Goal: Find specific page/section: Find specific page/section

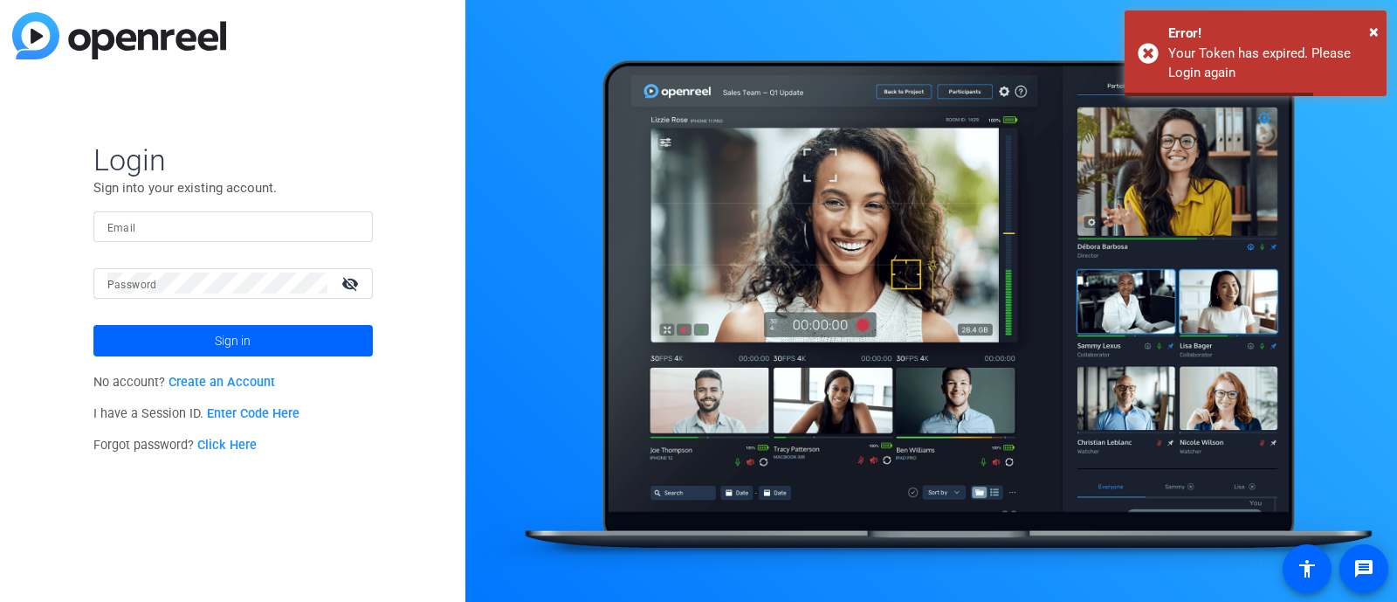
click at [245, 231] on input "Email" at bounding box center [233, 226] width 252 height 21
type input "aruperto@kpaonline.com"
click at [170, 301] on mat-form-field "Password visibility_off" at bounding box center [232, 296] width 279 height 57
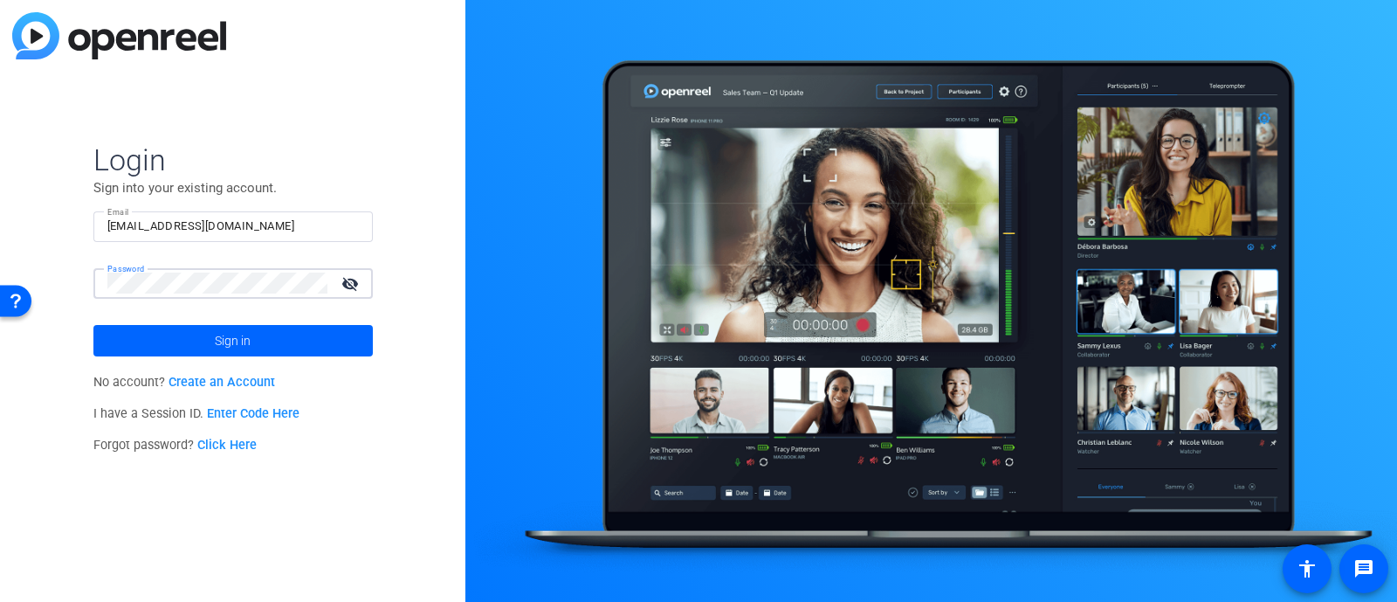
click at [93, 325] on button "Sign in" at bounding box center [232, 340] width 279 height 31
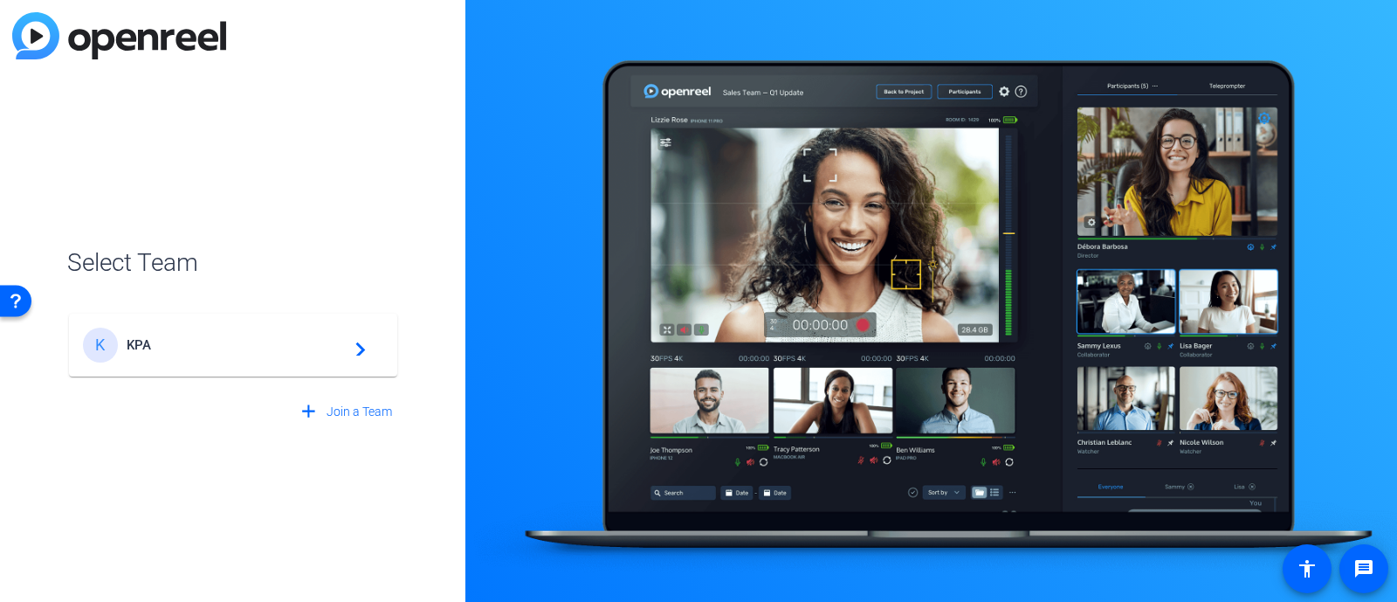
click at [186, 351] on span "KPA" at bounding box center [236, 345] width 218 height 16
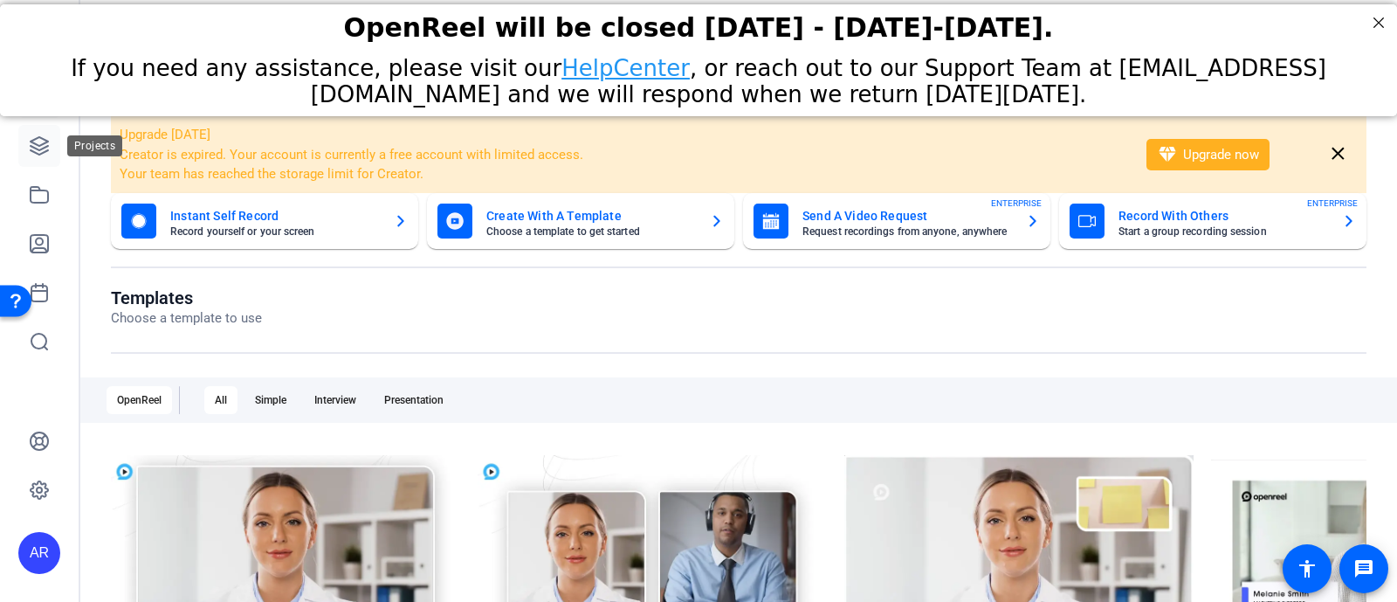
click at [35, 142] on icon at bounding box center [39, 145] width 21 height 21
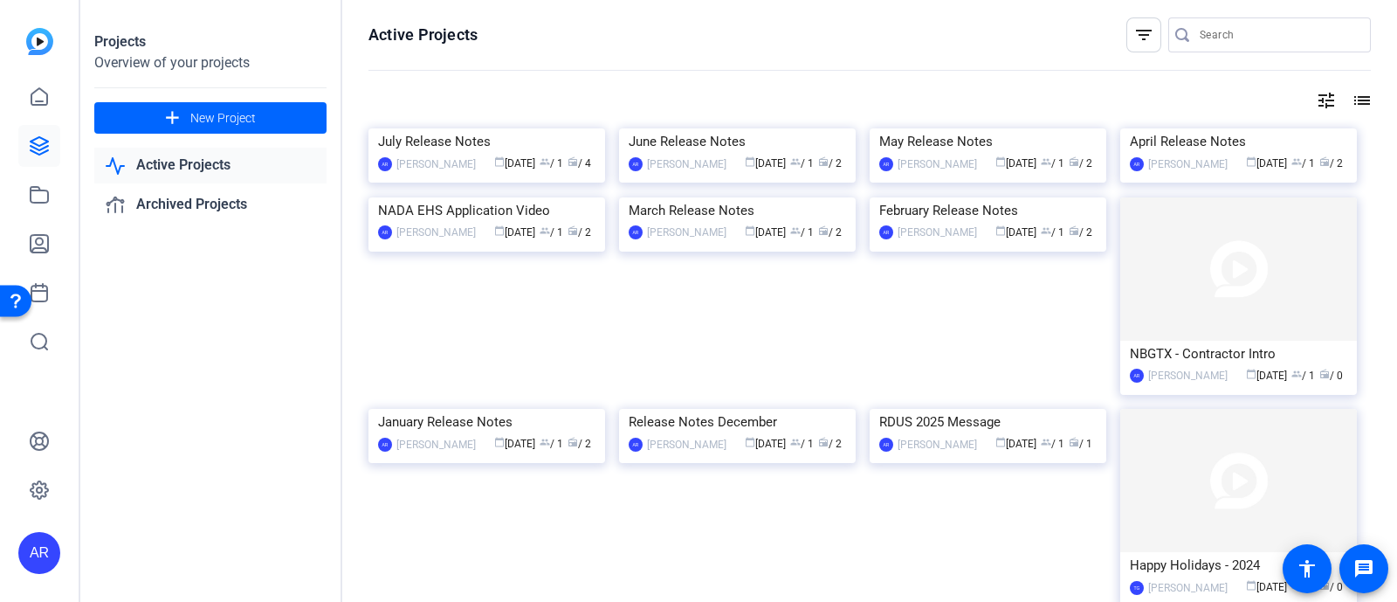
click at [1230, 35] on input "Search" at bounding box center [1278, 34] width 157 height 21
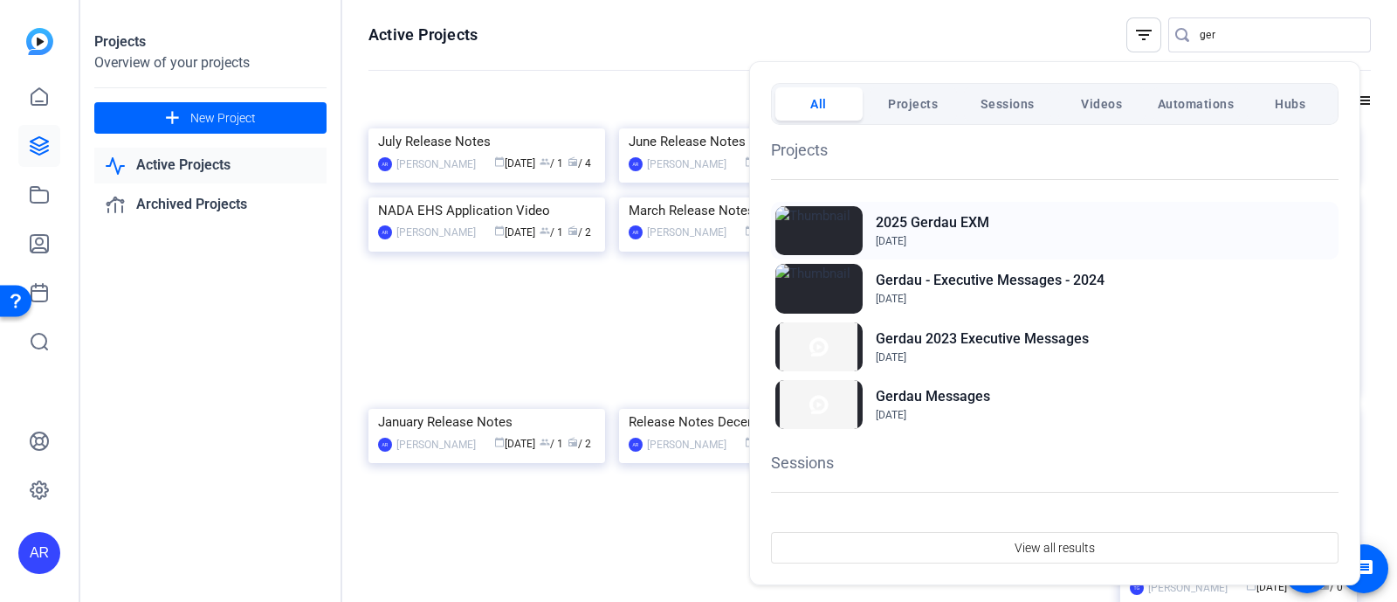
click at [992, 212] on div "2025 Gerdau EXM Nov 5, 2024" at bounding box center [1055, 231] width 568 height 58
click at [1244, 47] on div at bounding box center [698, 301] width 1397 height 602
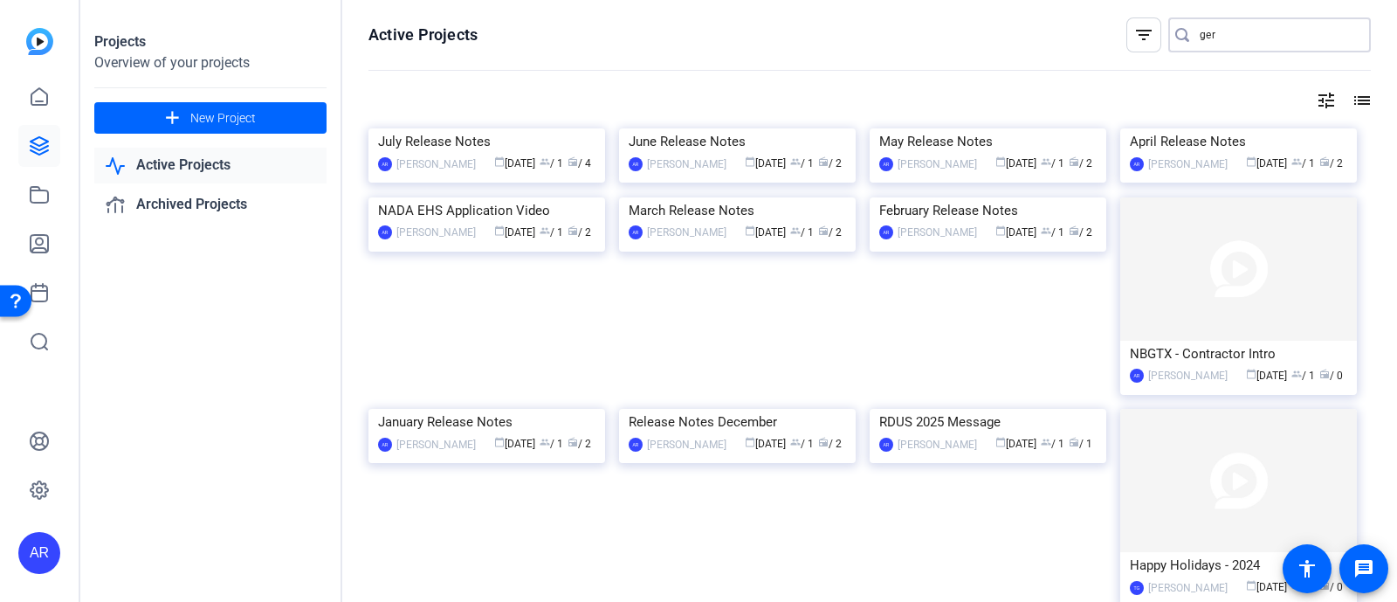
click at [1238, 41] on input "ger" at bounding box center [1278, 34] width 157 height 21
type input "g"
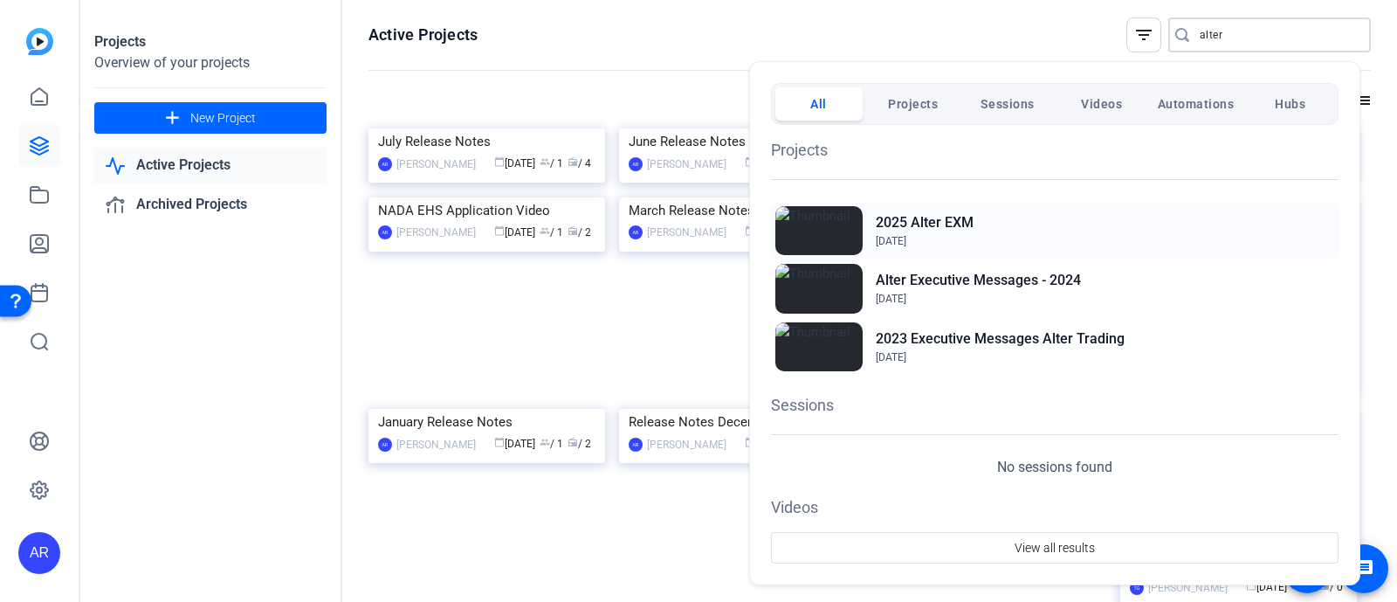
type input "alter"
click at [965, 207] on div "2025 Alter EXM Nov 5, 2024" at bounding box center [1055, 231] width 568 height 58
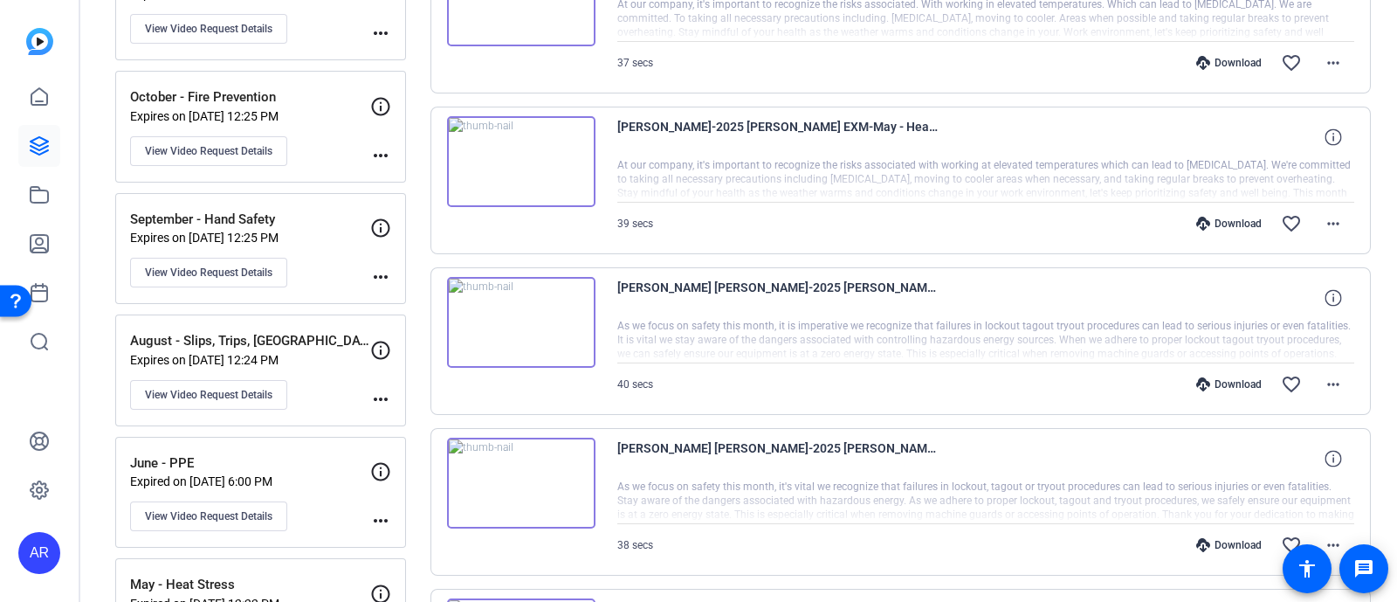
scroll to position [438, 0]
click at [310, 238] on p "Expires on [DATE] 12:25 PM" at bounding box center [250, 238] width 240 height 14
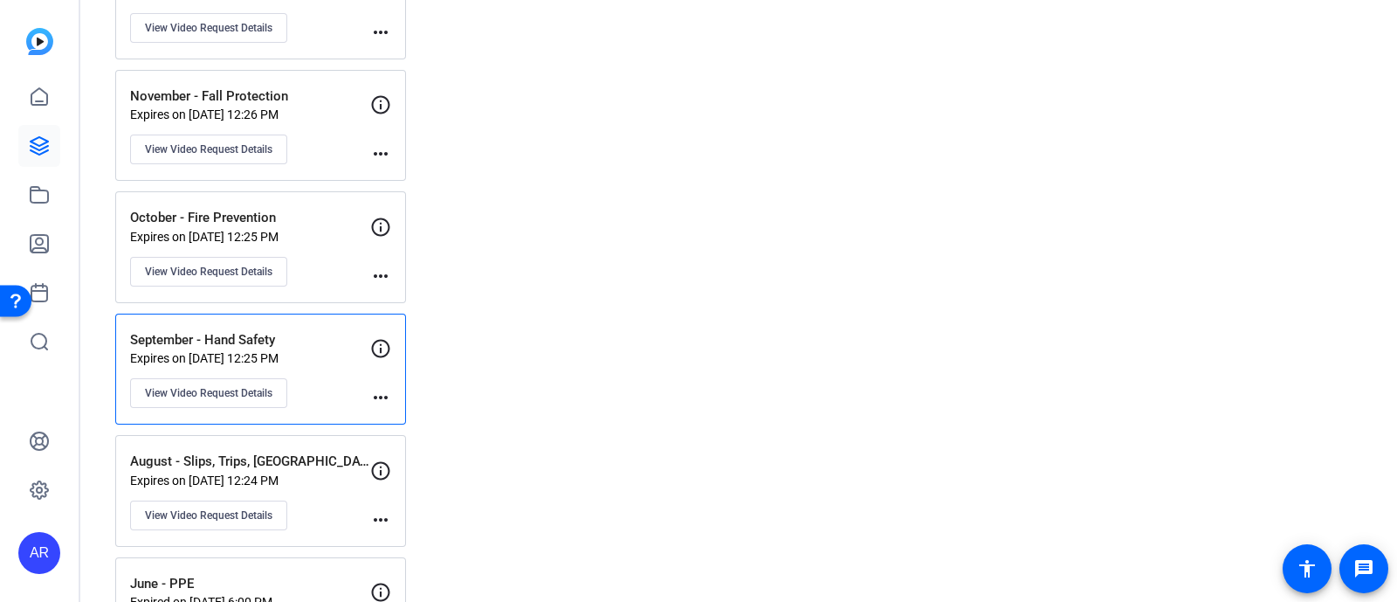
scroll to position [320, 0]
click at [307, 218] on p "October - Fire Prevention" at bounding box center [250, 216] width 240 height 20
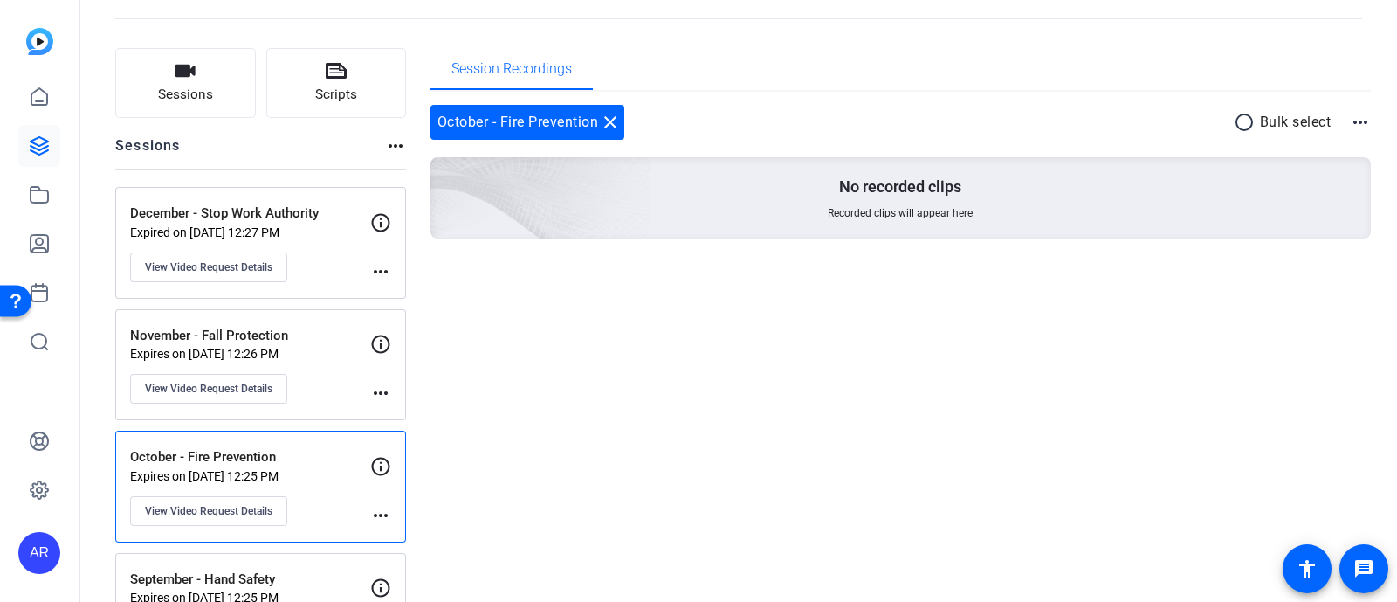
scroll to position [79, 0]
click at [283, 326] on p "November - Fall Protection" at bounding box center [250, 335] width 240 height 20
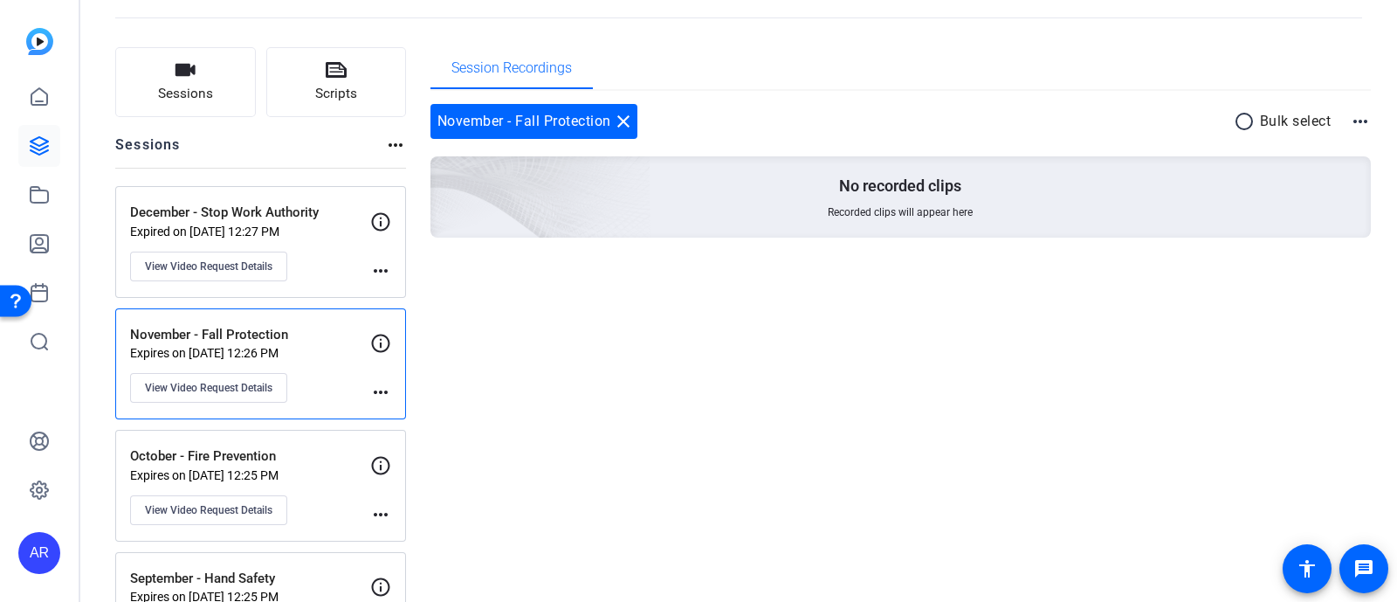
click at [308, 218] on p "December - Stop Work Authority" at bounding box center [250, 213] width 240 height 20
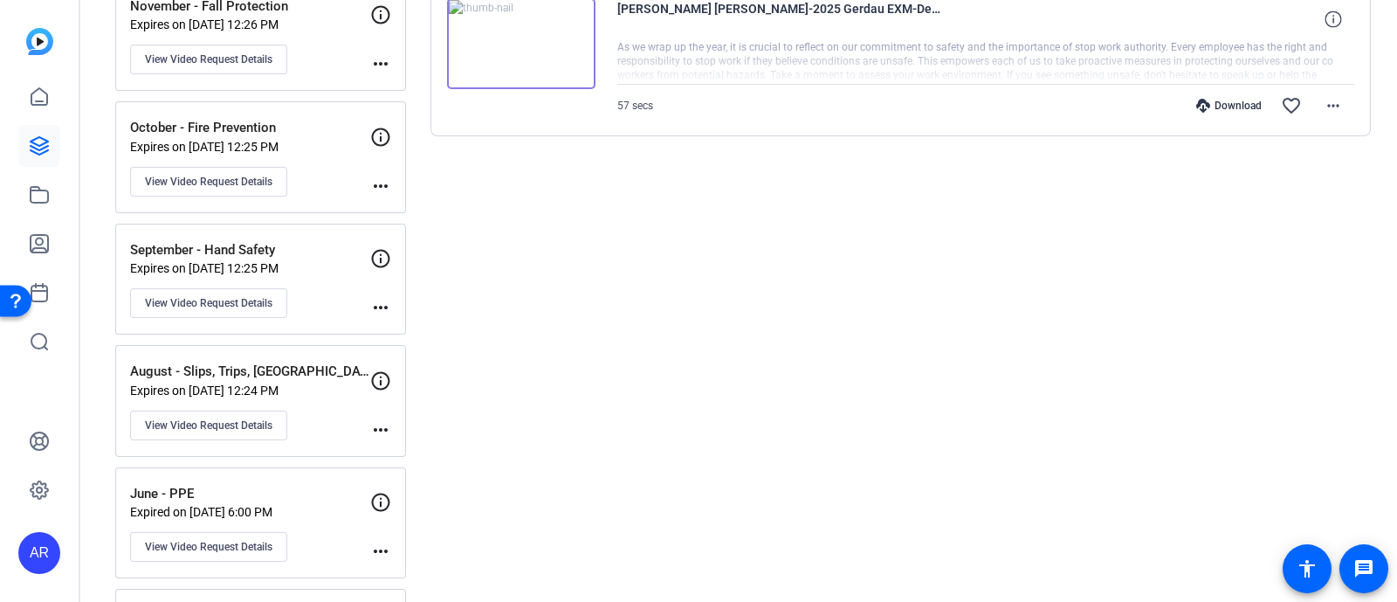
scroll to position [410, 0]
click at [304, 403] on div "August - Slips, Trips, Falls Expires on [DATE] 12:24 PM View Video Request Deta…" at bounding box center [250, 399] width 240 height 79
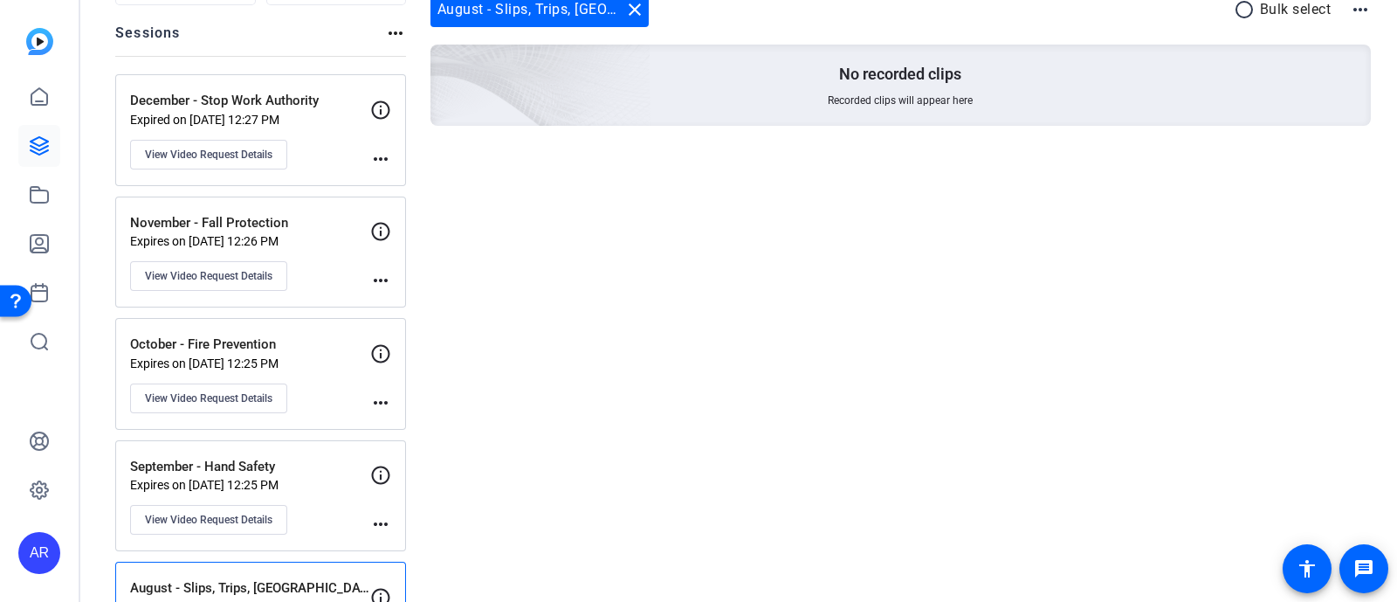
scroll to position [0, 0]
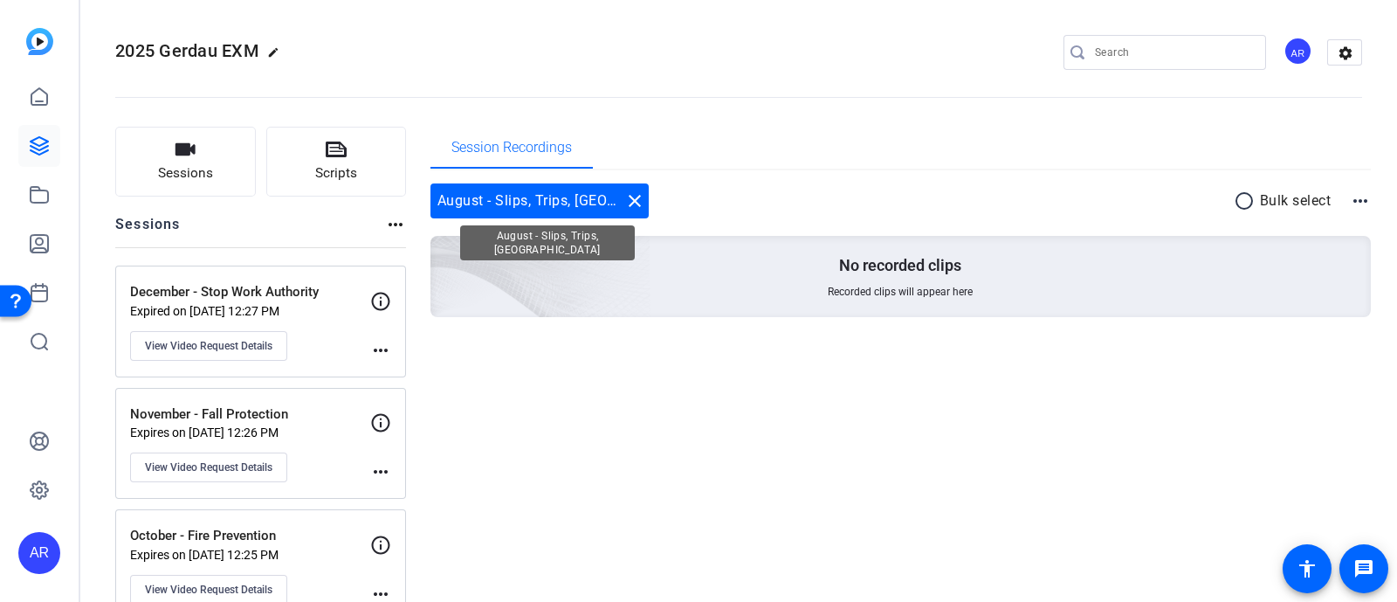
click at [624, 203] on mat-icon "close" at bounding box center [634, 200] width 21 height 21
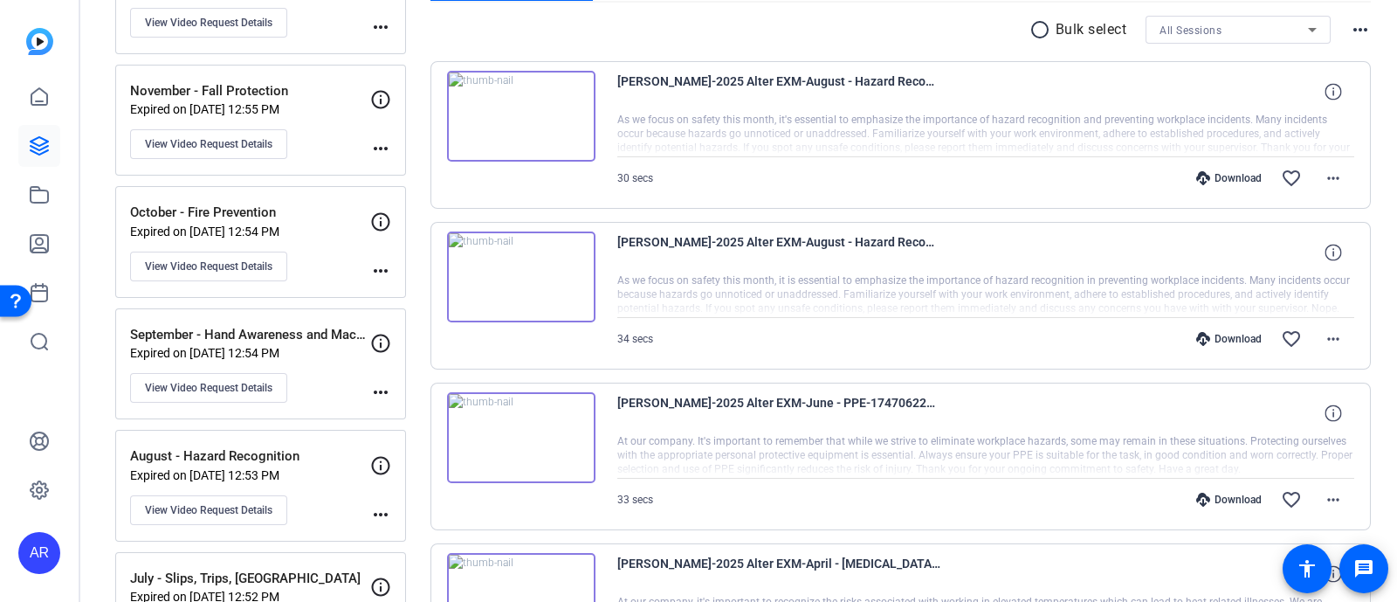
scroll to position [329, 0]
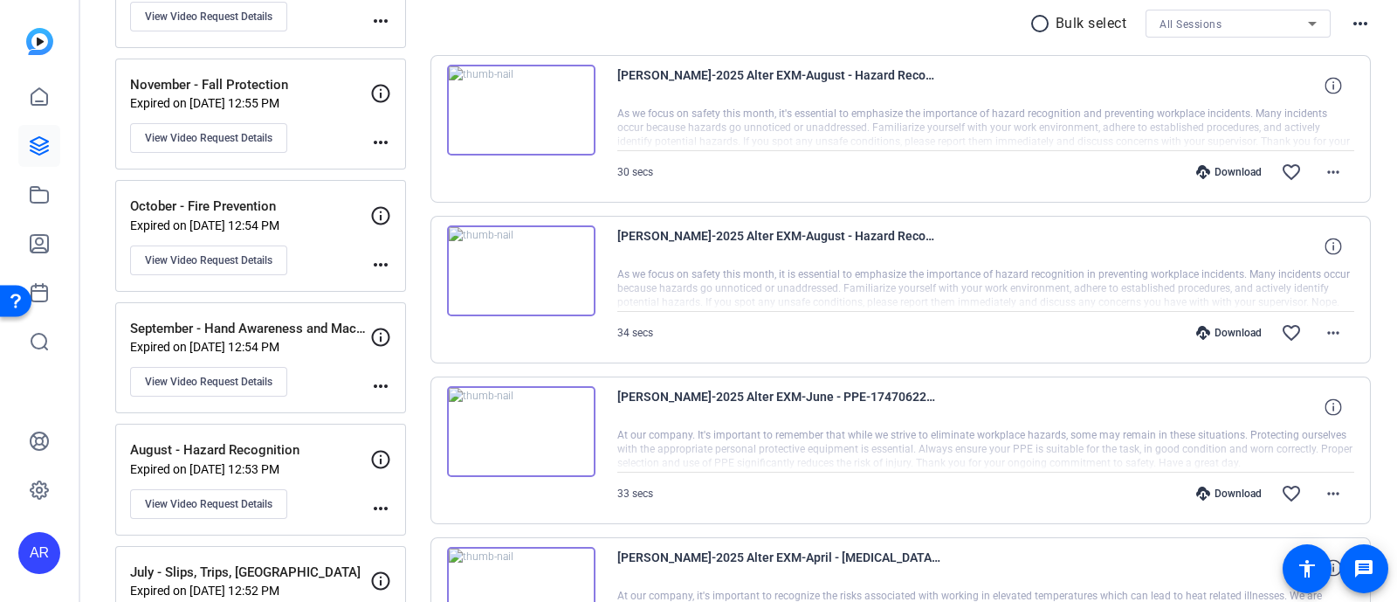
click at [293, 340] on p "Expired on [DATE] 12:54 PM" at bounding box center [250, 347] width 240 height 14
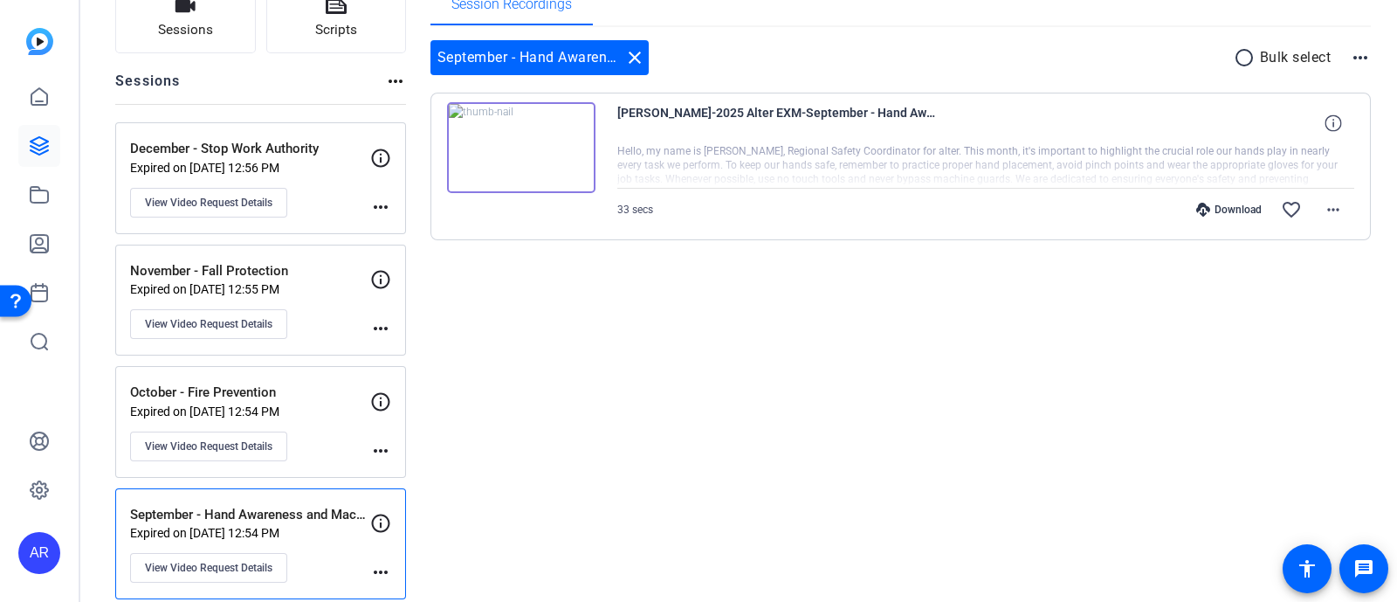
scroll to position [141, 0]
click at [262, 399] on p "October - Fire Prevention" at bounding box center [250, 394] width 240 height 20
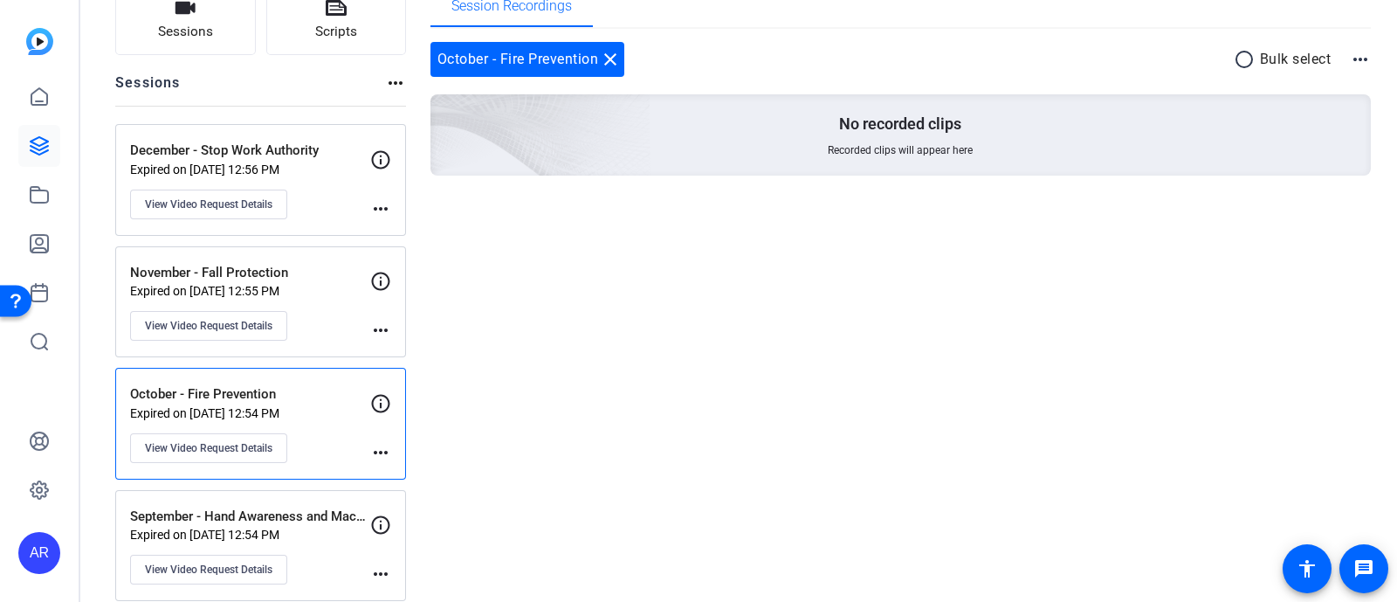
click at [306, 306] on div "November - Fall Protection Expired on Jun 30, 2025 @ 12:55 PM View Video Reques…" at bounding box center [250, 302] width 240 height 79
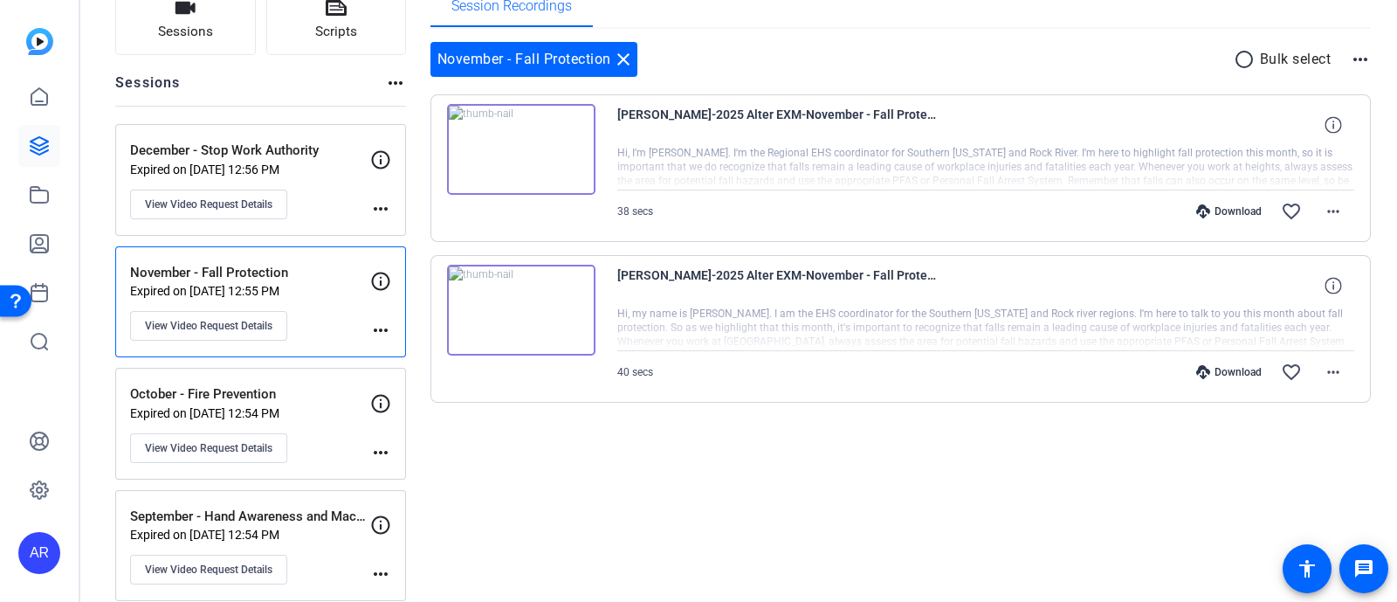
click at [306, 163] on p "Expired on Jun 30, 2025 @ 12:56 PM" at bounding box center [250, 169] width 240 height 14
click at [307, 392] on p "October - Fire Prevention" at bounding box center [250, 394] width 240 height 20
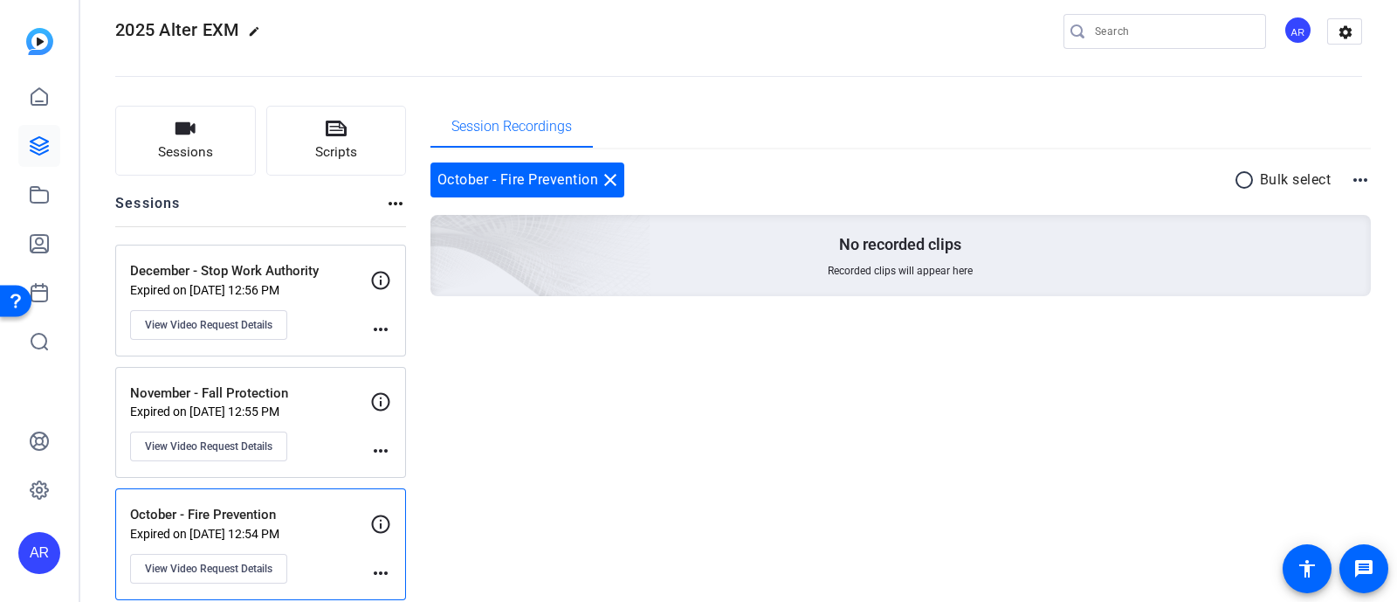
scroll to position [0, 0]
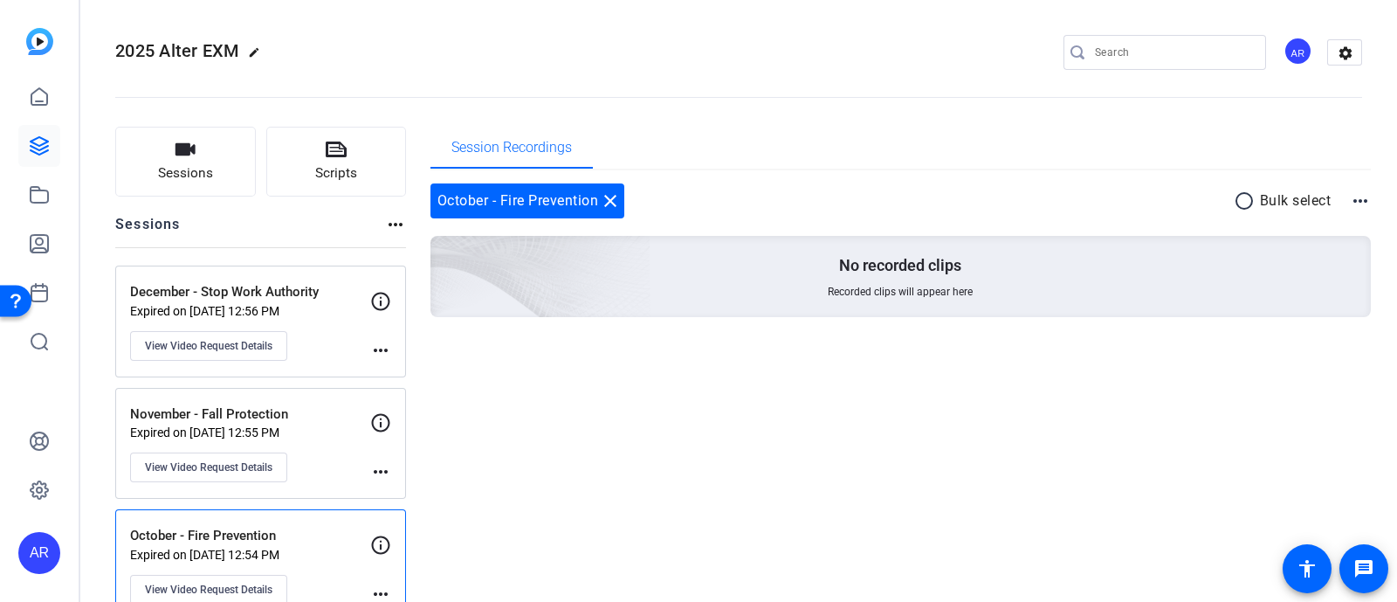
click at [603, 196] on mat-icon "close" at bounding box center [610, 200] width 21 height 21
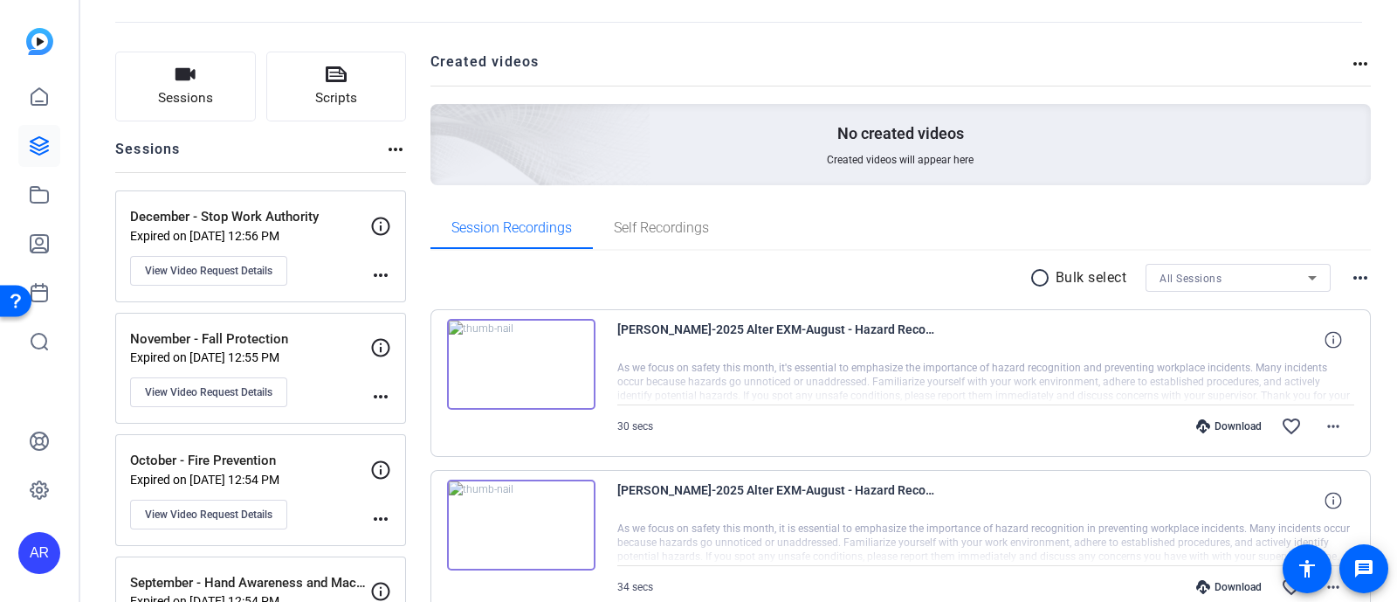
scroll to position [76, 0]
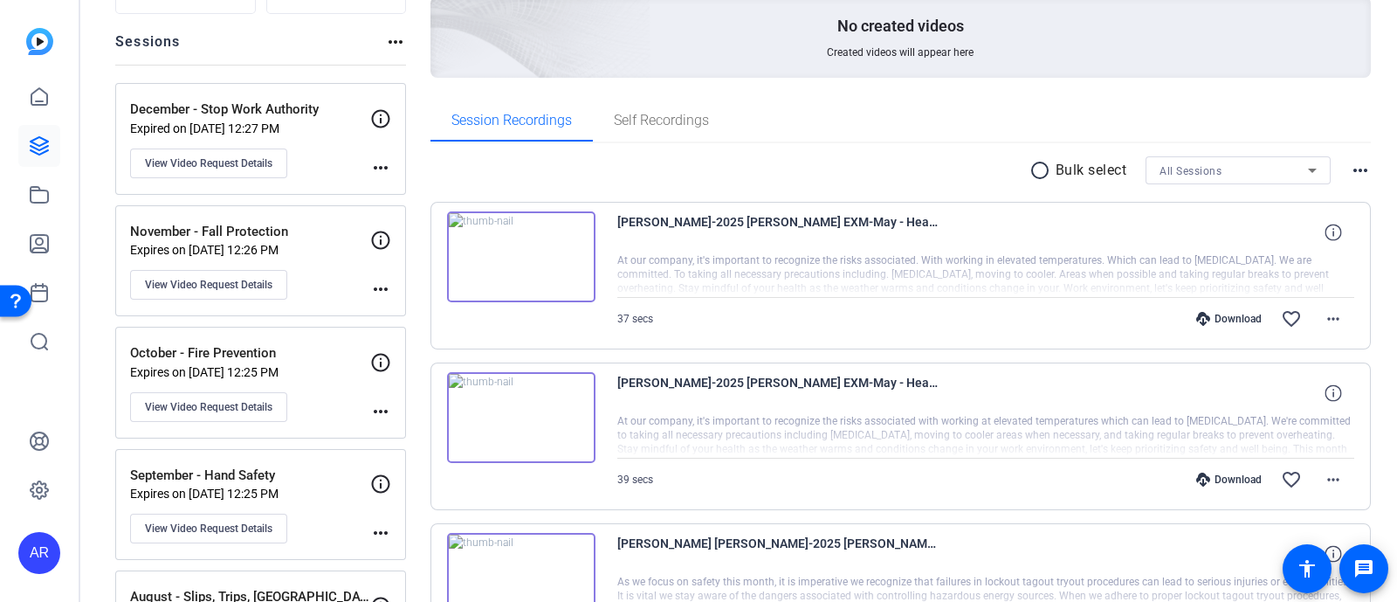
scroll to position [213, 0]
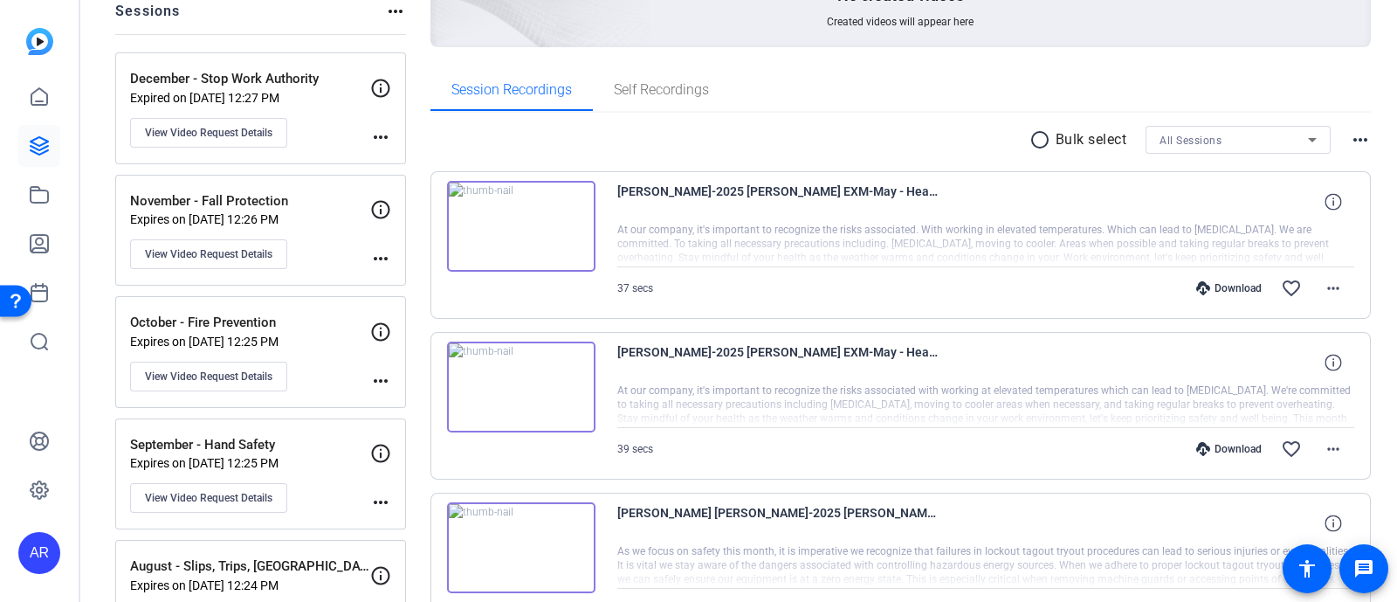
click at [275, 443] on p "September - Hand Safety" at bounding box center [250, 445] width 240 height 20
